Goal: Navigation & Orientation: Find specific page/section

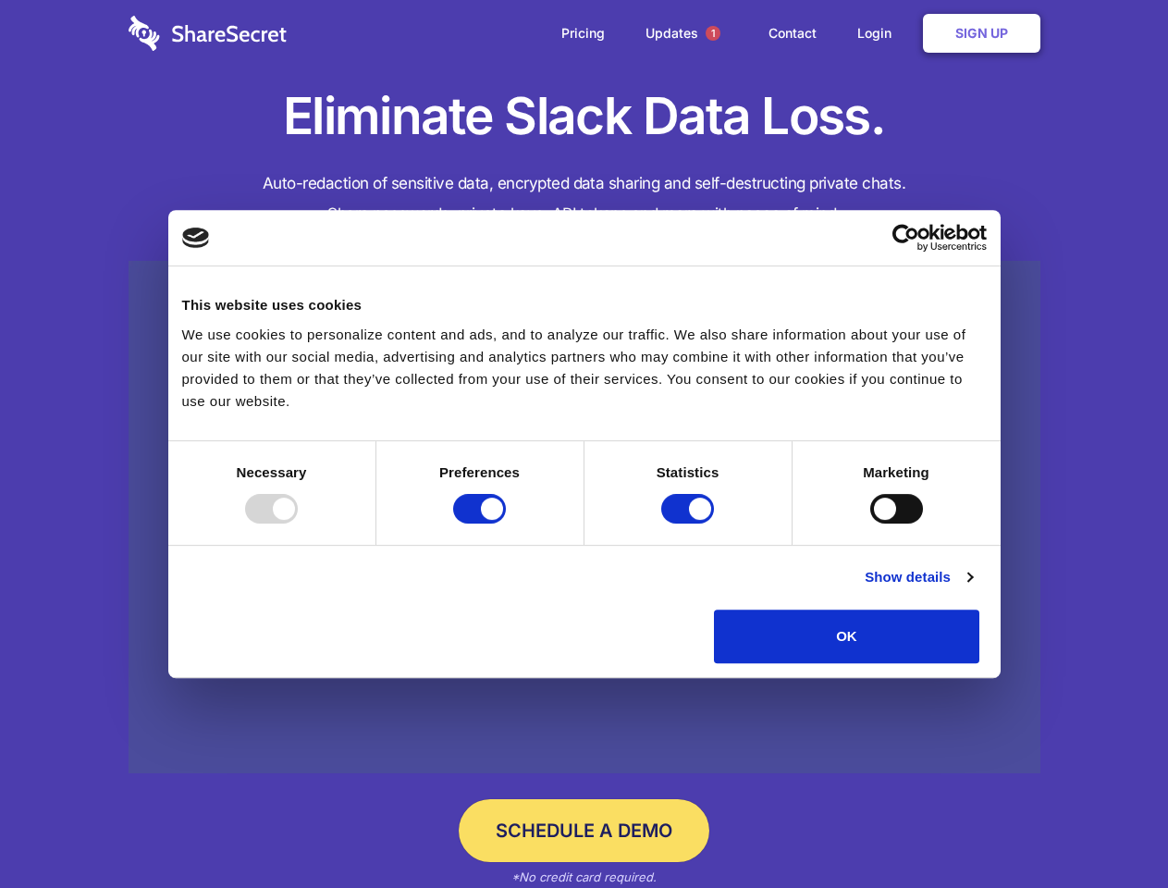
click at [298, 523] on div at bounding box center [271, 509] width 53 height 30
click at [506, 523] on input "Preferences" at bounding box center [479, 509] width 53 height 30
checkbox input "false"
click at [690, 523] on input "Statistics" at bounding box center [687, 509] width 53 height 30
checkbox input "false"
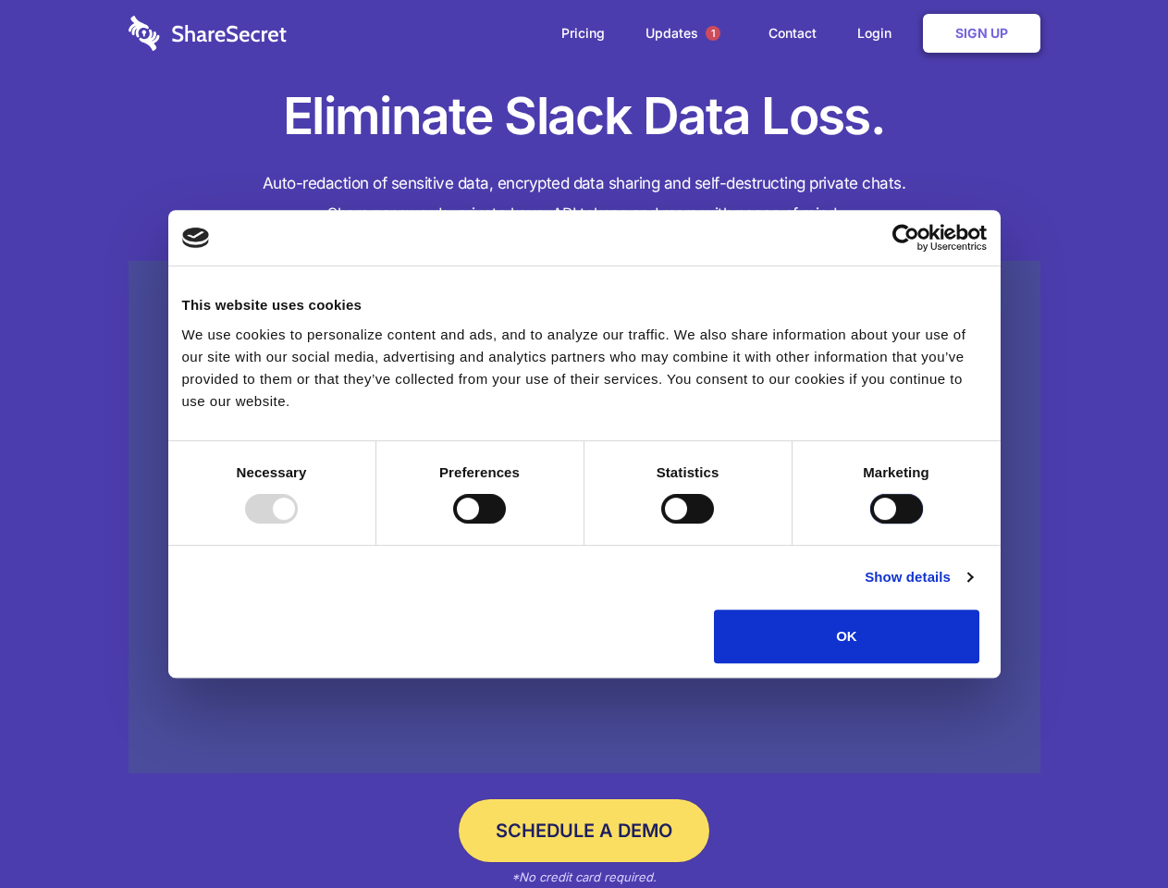
click at [870, 523] on input "Marketing" at bounding box center [896, 509] width 53 height 30
checkbox input "true"
click at [972, 588] on link "Show details" at bounding box center [918, 577] width 107 height 22
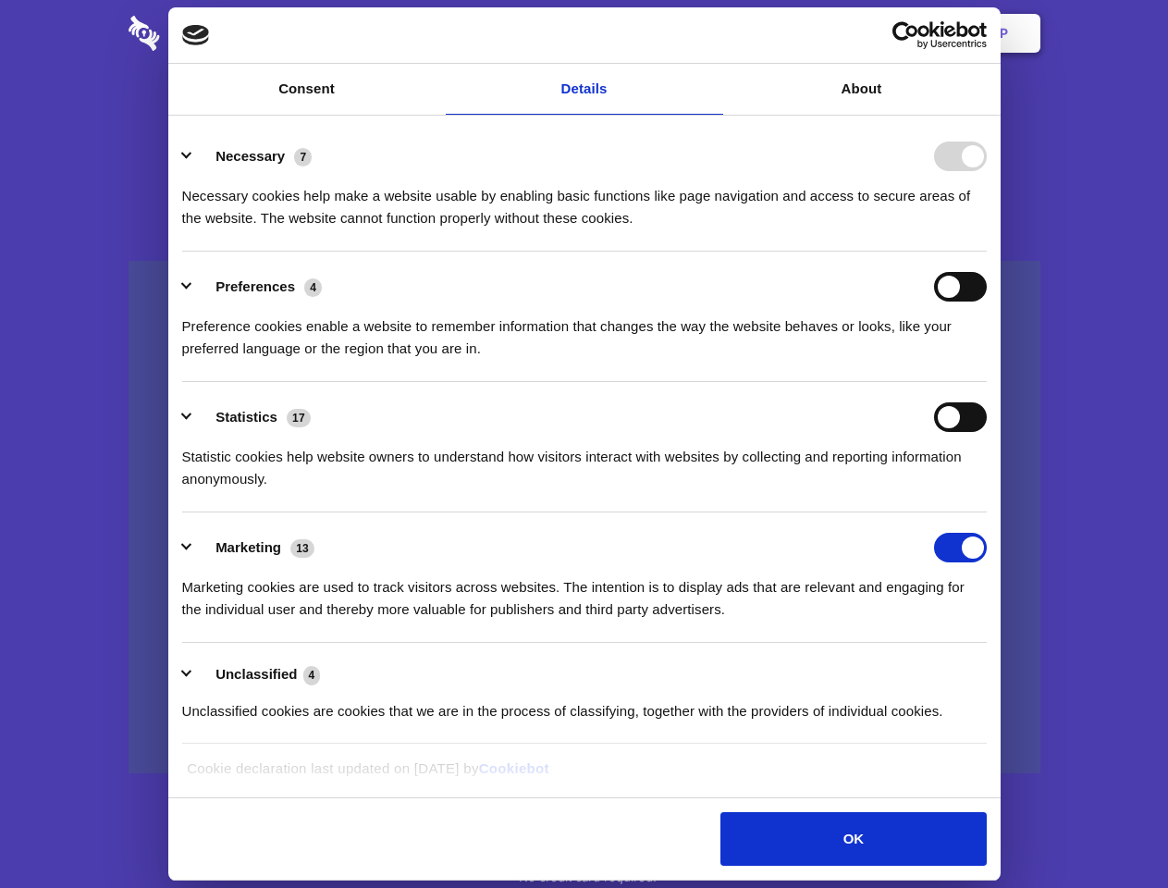
click at [987, 252] on li "Necessary 7 Necessary cookies help make a website usable by enabling basic func…" at bounding box center [584, 186] width 805 height 130
click at [712, 33] on span "1" at bounding box center [713, 33] width 15 height 15
